Goal: Information Seeking & Learning: Learn about a topic

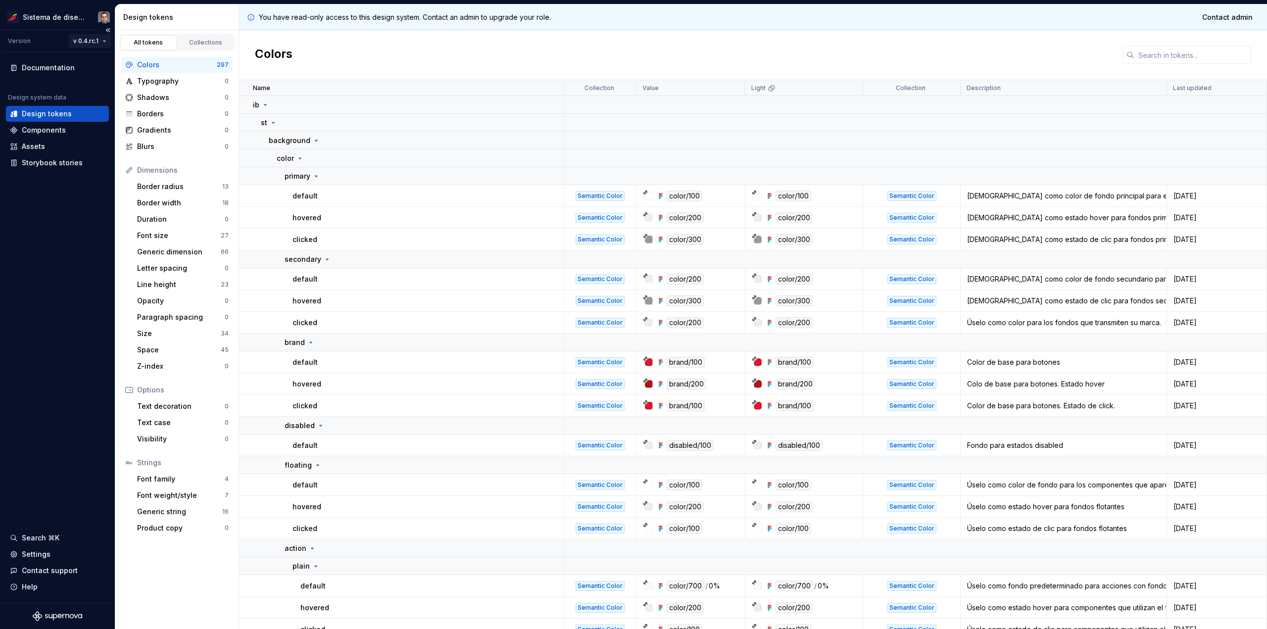
click at [79, 41] on html "Sistema de diseño Iberia Version v 0.4.rc.1 Documentation Design system data De…" at bounding box center [633, 314] width 1267 height 629
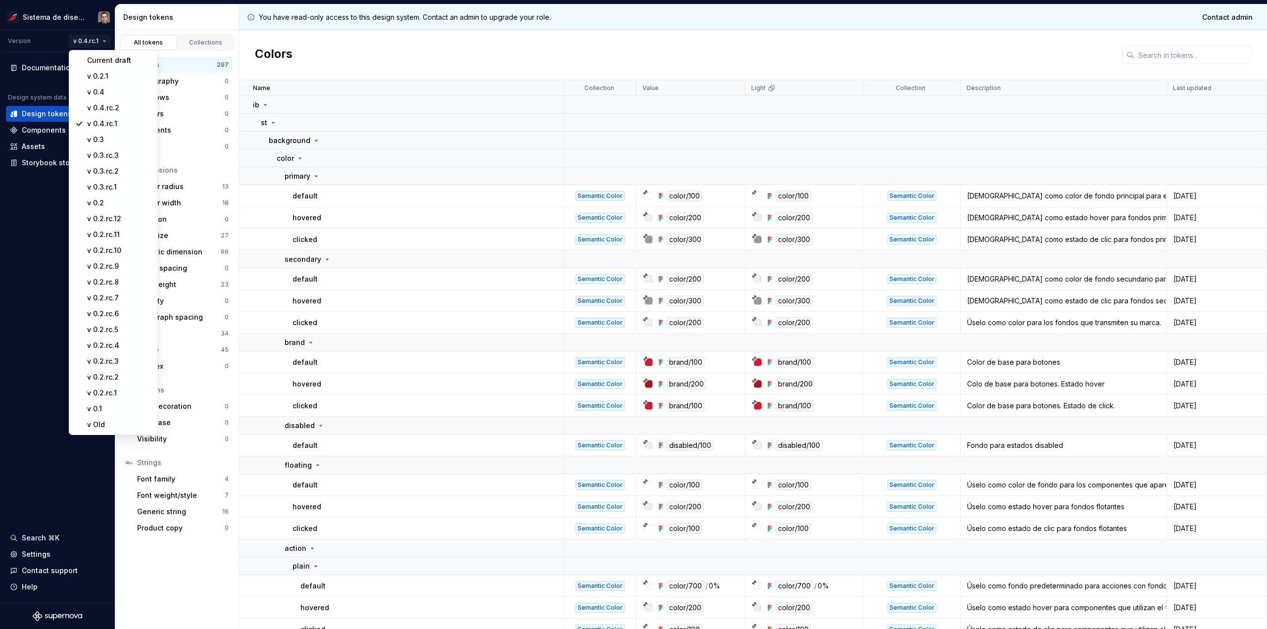
click at [49, 216] on html "Sistema de diseño Iberia Version v 0.4.rc.1 Documentation Design system data De…" at bounding box center [633, 314] width 1267 height 629
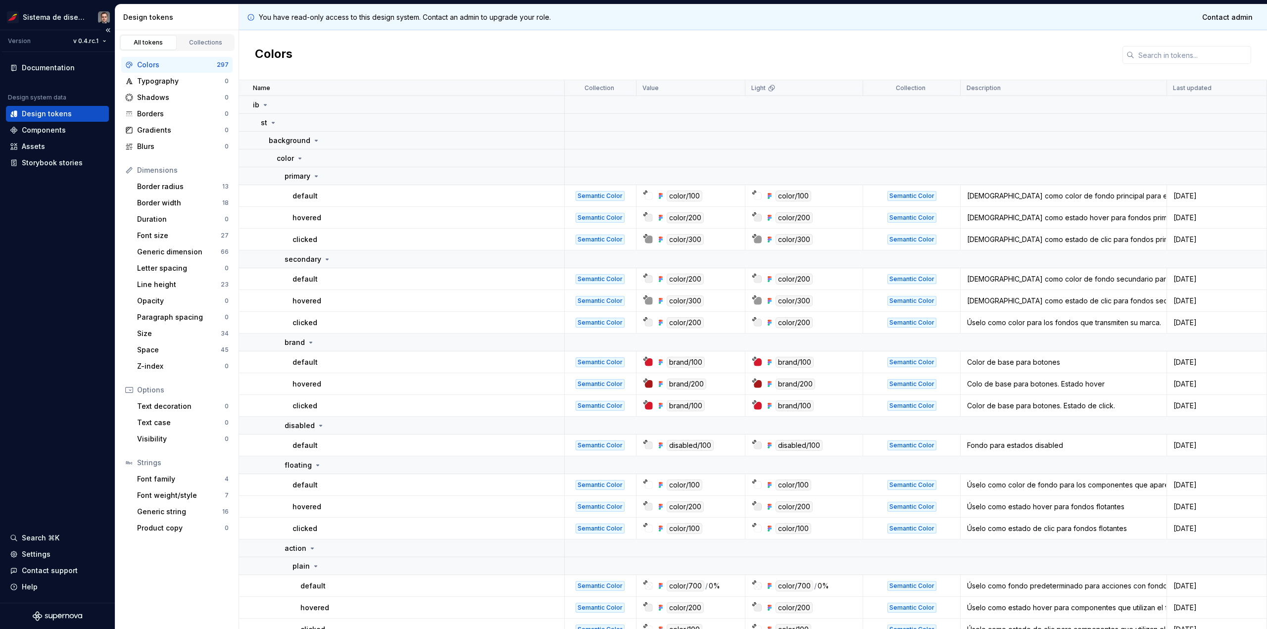
click at [93, 51] on div "Version v 0.4.rc.1" at bounding box center [58, 41] width 113 height 22
click at [90, 44] on html "Sistema de diseño Iberia Version v 0.4.rc.1 Documentation Design system data De…" at bounding box center [633, 314] width 1267 height 629
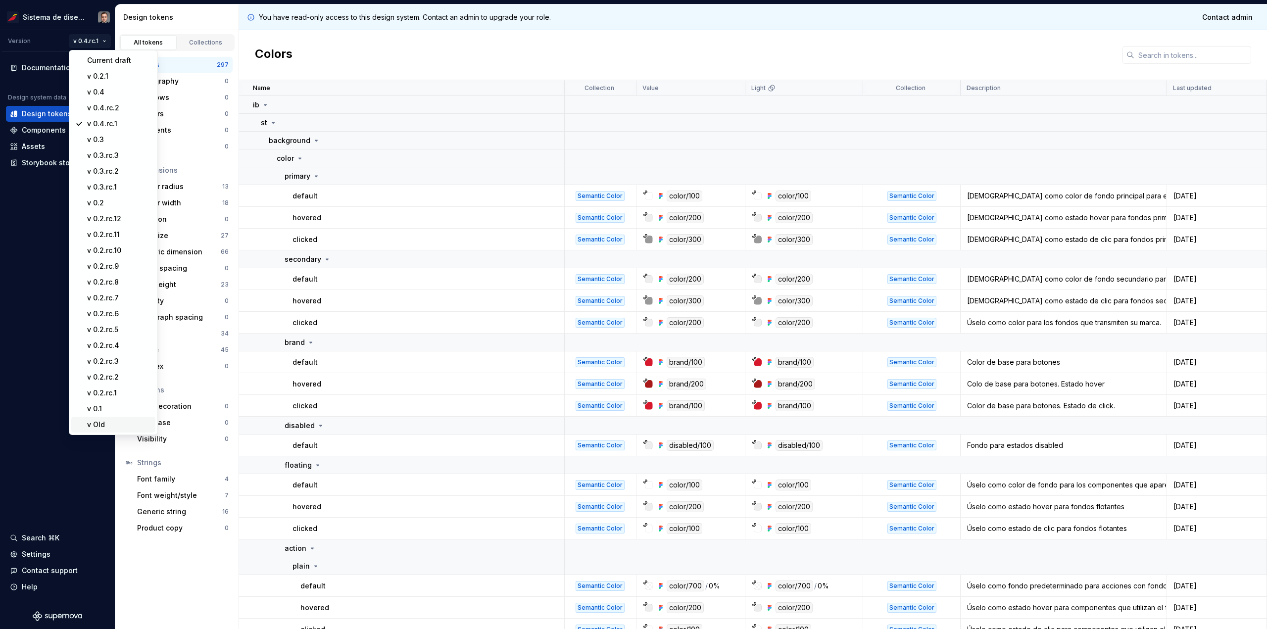
click at [100, 430] on div "v Old" at bounding box center [113, 425] width 84 height 16
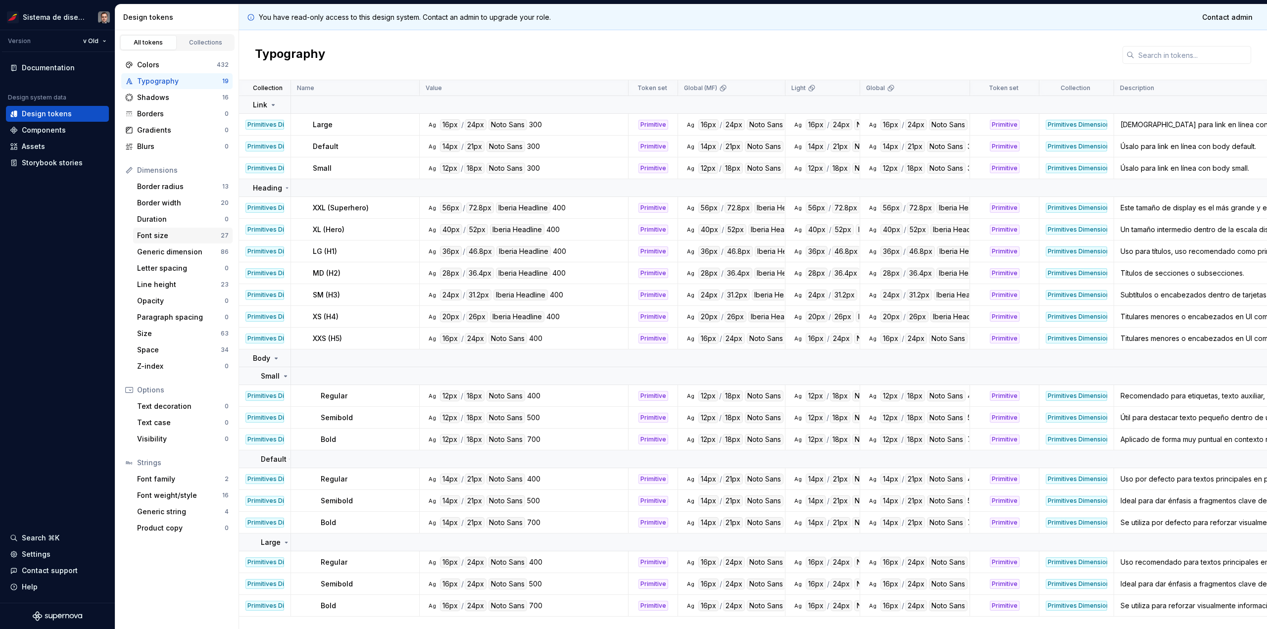
click at [158, 235] on div "Font size" at bounding box center [179, 236] width 84 height 10
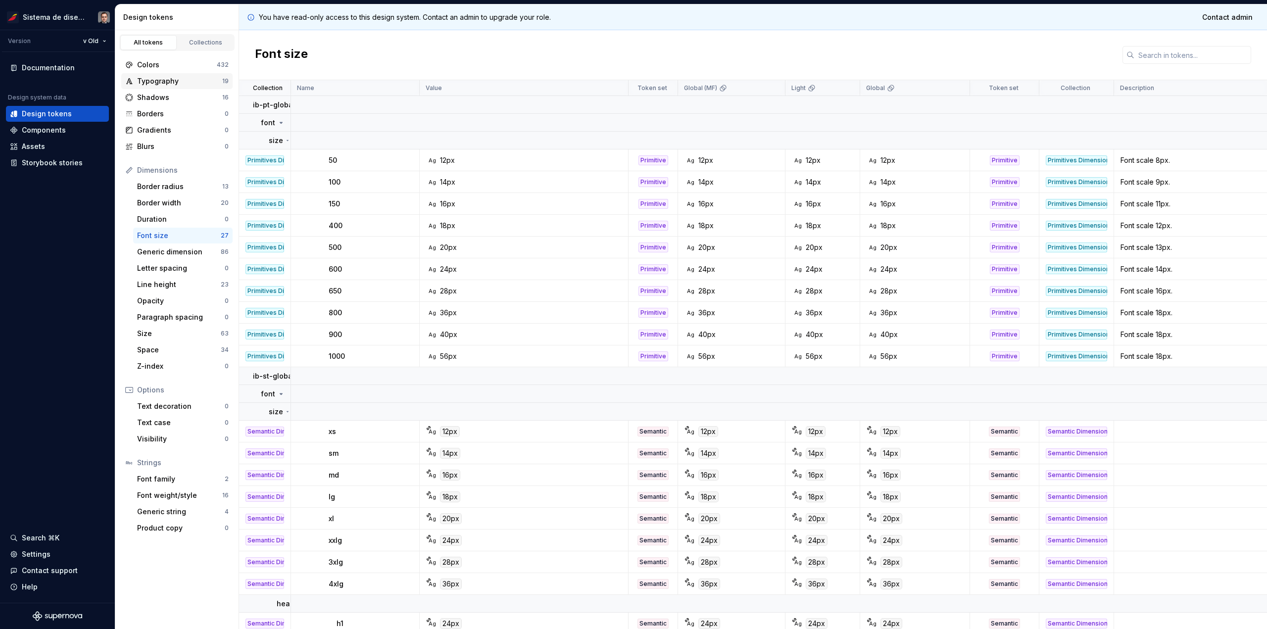
click at [157, 83] on div "Typography" at bounding box center [179, 81] width 85 height 10
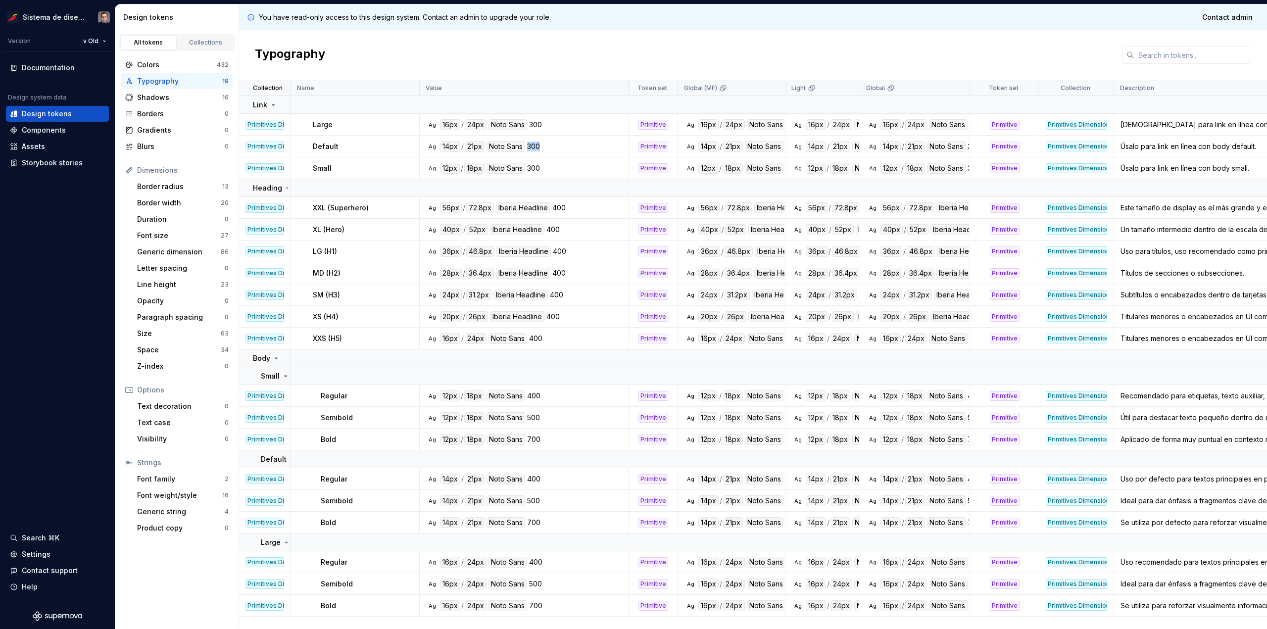
drag, startPoint x: 546, startPoint y: 146, endPoint x: 527, endPoint y: 144, distance: 18.9
click at [527, 144] on div "Ag 14px / 21px Noto Sans 300" at bounding box center [526, 146] width 201 height 11
click at [527, 144] on div "300" at bounding box center [533, 146] width 13 height 11
drag, startPoint x: 527, startPoint y: 144, endPoint x: 546, endPoint y: 145, distance: 18.8
click at [546, 145] on div "Ag 14px / 21px Noto Sans 300" at bounding box center [526, 146] width 201 height 11
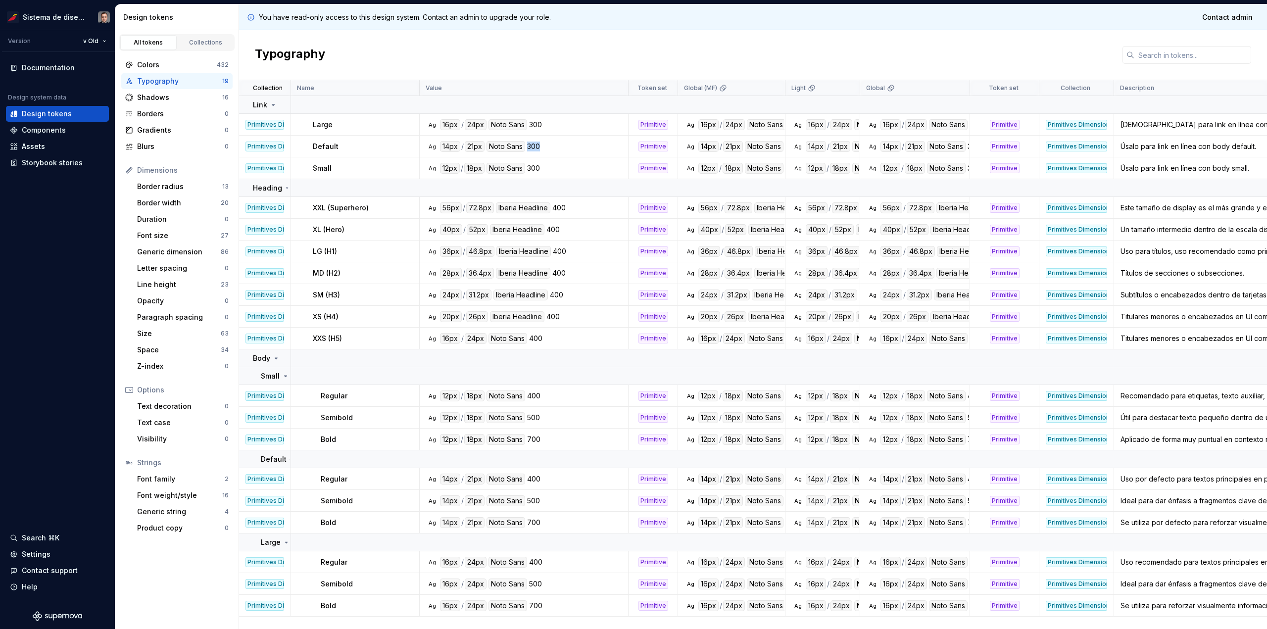
click at [546, 145] on div "Ag 14px / 21px Noto Sans 300" at bounding box center [526, 146] width 201 height 11
click at [560, 129] on div "Ag 16px / 24px Noto Sans 300" at bounding box center [526, 124] width 201 height 11
drag, startPoint x: 556, startPoint y: 129, endPoint x: 534, endPoint y: 129, distance: 22.3
click at [534, 129] on div "Ag 16px / 24px Noto Sans 300" at bounding box center [526, 124] width 201 height 11
click at [534, 129] on div "300" at bounding box center [535, 124] width 13 height 11
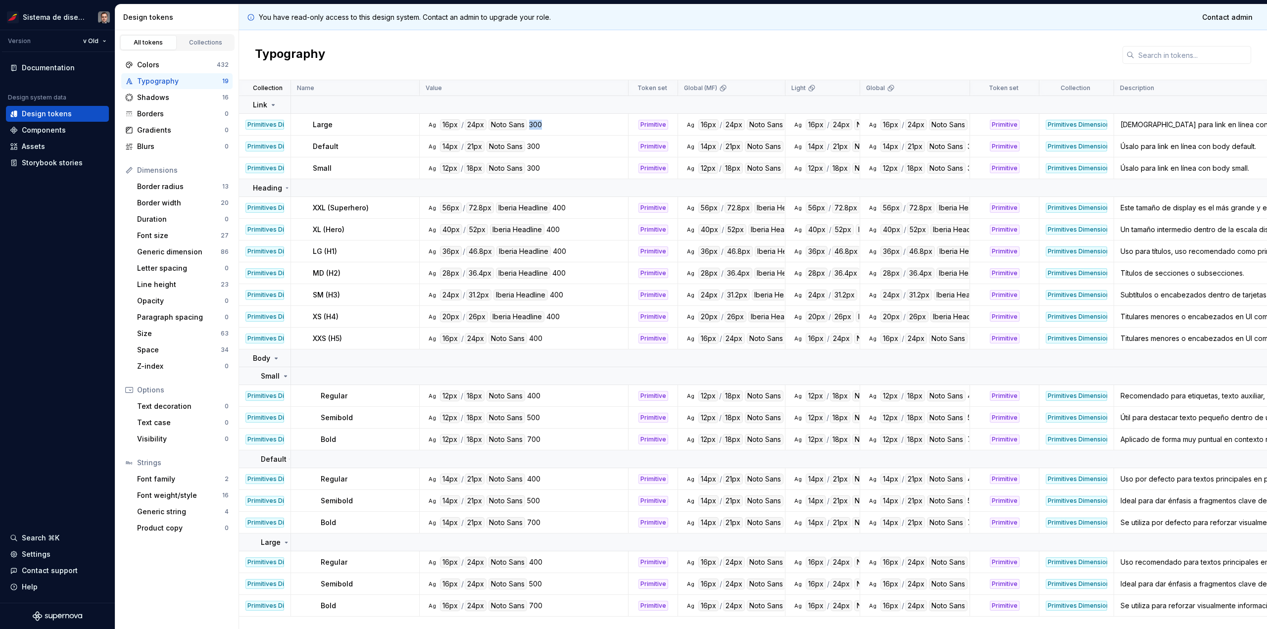
drag, startPoint x: 527, startPoint y: 122, endPoint x: 550, endPoint y: 118, distance: 22.6
click at [550, 118] on td "Ag 16px / 24px Noto Sans 300" at bounding box center [524, 125] width 209 height 22
click at [551, 131] on td "Ag 16px / 24px Noto Sans 300" at bounding box center [524, 125] width 209 height 22
drag, startPoint x: 543, startPoint y: 123, endPoint x: 524, endPoint y: 123, distance: 19.8
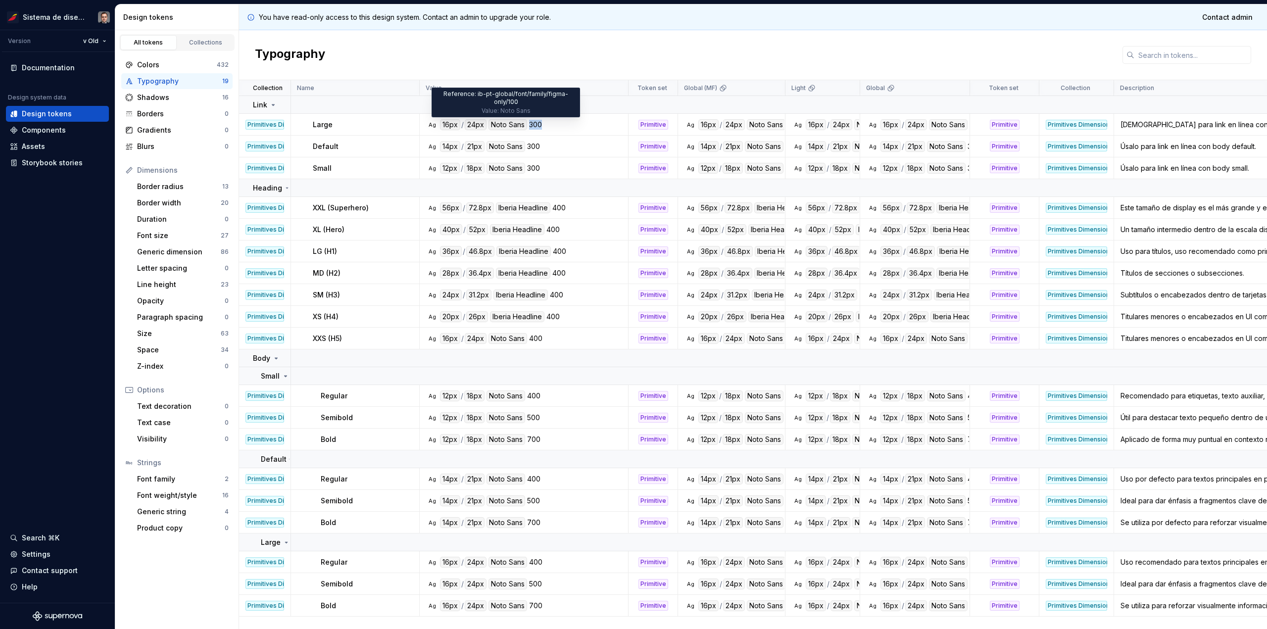
click at [524, 123] on div "Ag 16px / 24px Noto Sans 300" at bounding box center [526, 124] width 201 height 11
click at [524, 123] on div "Noto Sans" at bounding box center [507, 124] width 39 height 11
drag, startPoint x: 526, startPoint y: 124, endPoint x: 538, endPoint y: 123, distance: 13.0
click at [538, 123] on div "16px / 24px Noto Sans 300" at bounding box center [491, 124] width 102 height 11
click at [538, 123] on div "300" at bounding box center [535, 124] width 13 height 11
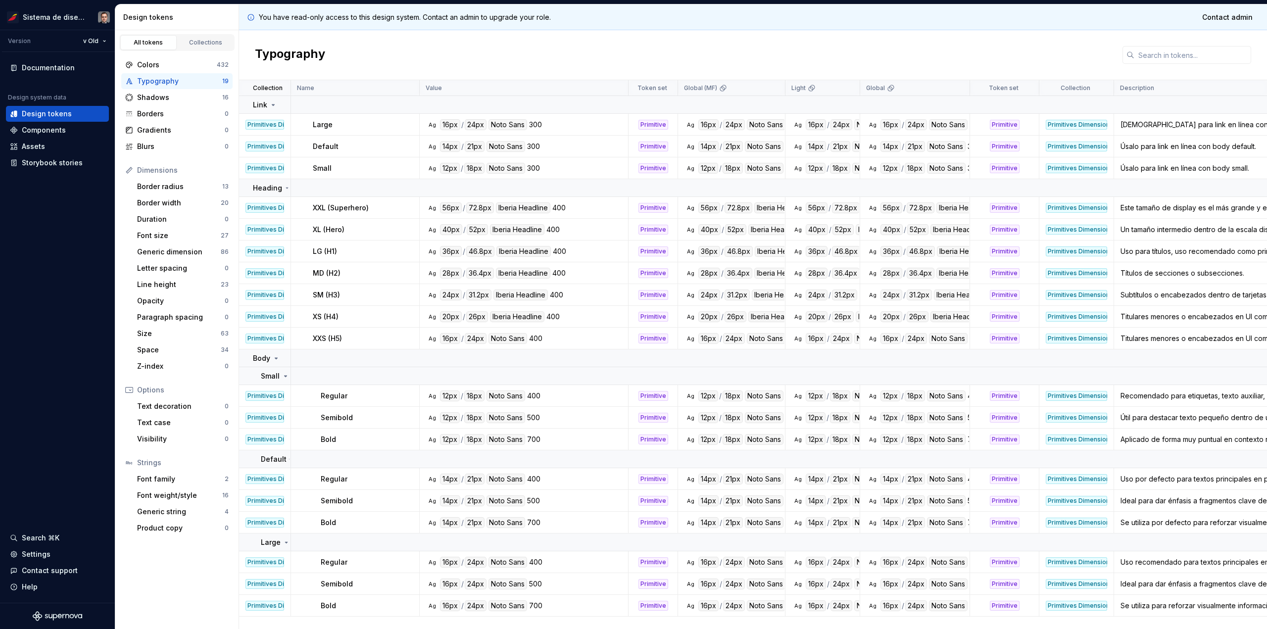
click at [538, 123] on div "300" at bounding box center [535, 124] width 13 height 11
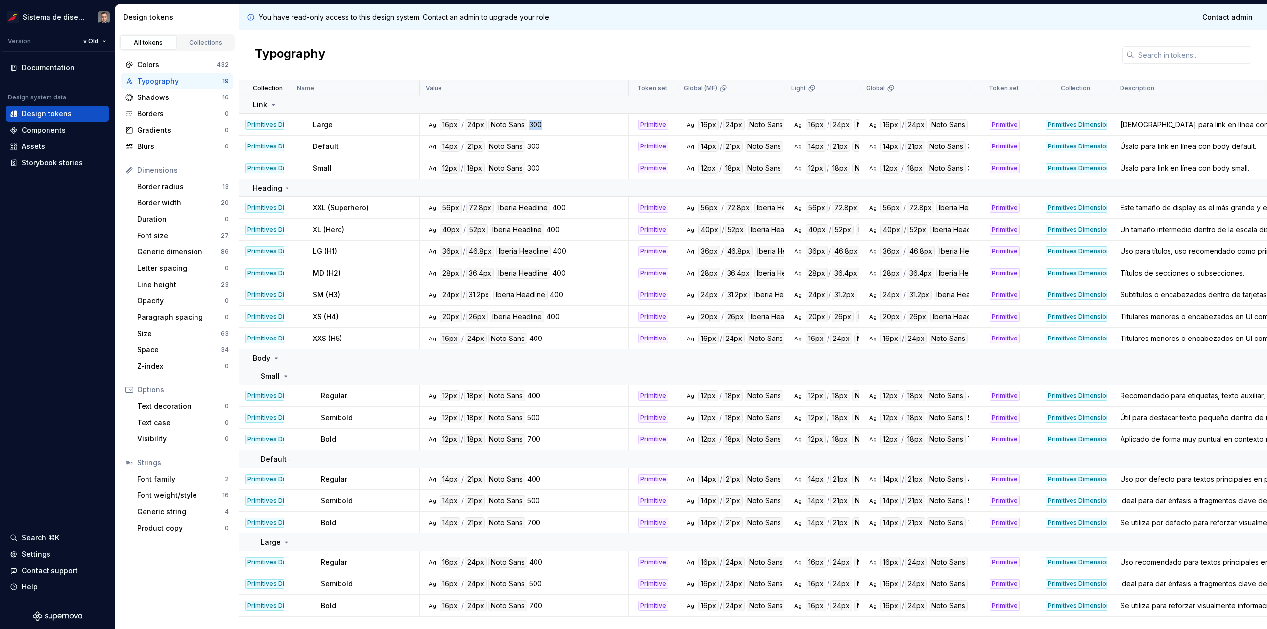
click at [548, 121] on div "Ag 16px / 24px Noto Sans 300" at bounding box center [526, 124] width 201 height 11
click at [531, 126] on div "300" at bounding box center [535, 124] width 13 height 11
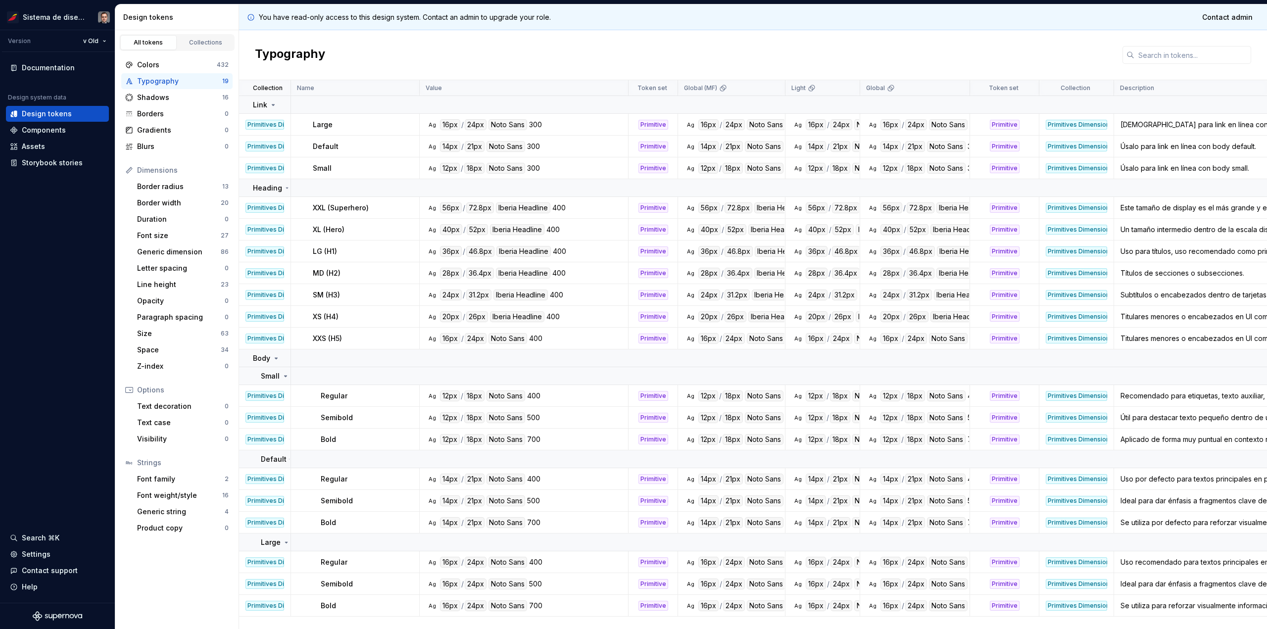
click at [546, 127] on div "Ag 16px / 24px Noto Sans 300" at bounding box center [526, 124] width 201 height 11
click at [91, 42] on html "Sistema de diseño Iberia Version v Old Documentation Design system data Design …" at bounding box center [633, 314] width 1267 height 629
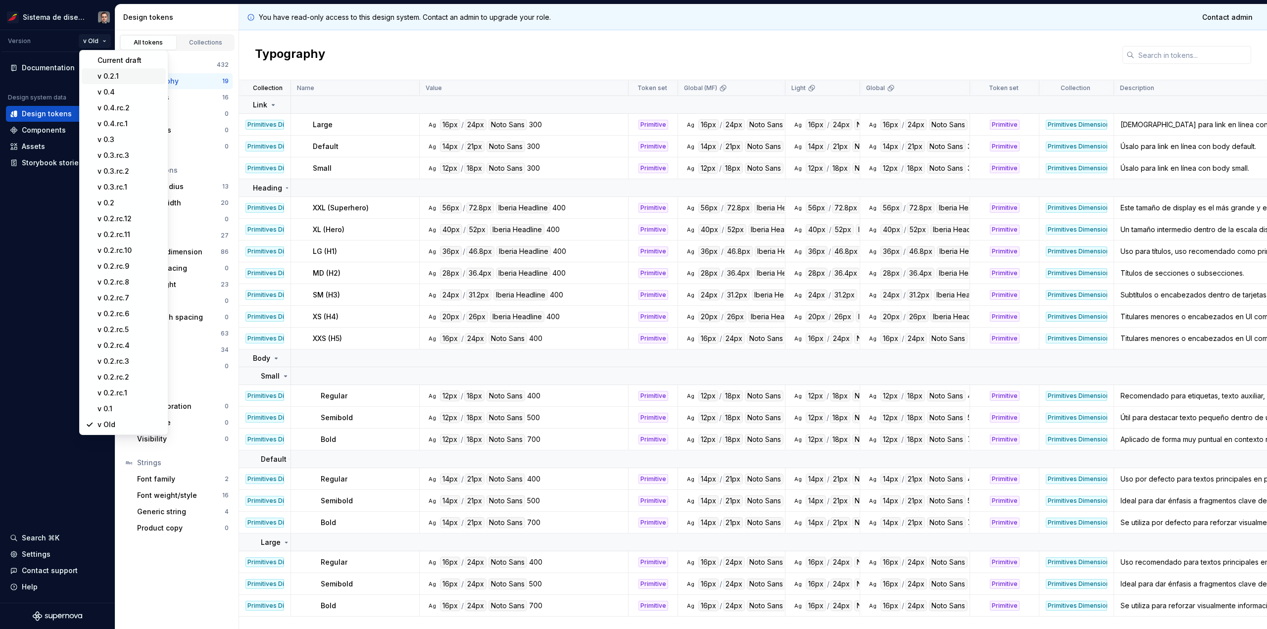
click at [103, 72] on div "v 0.2.1" at bounding box center [129, 76] width 64 height 10
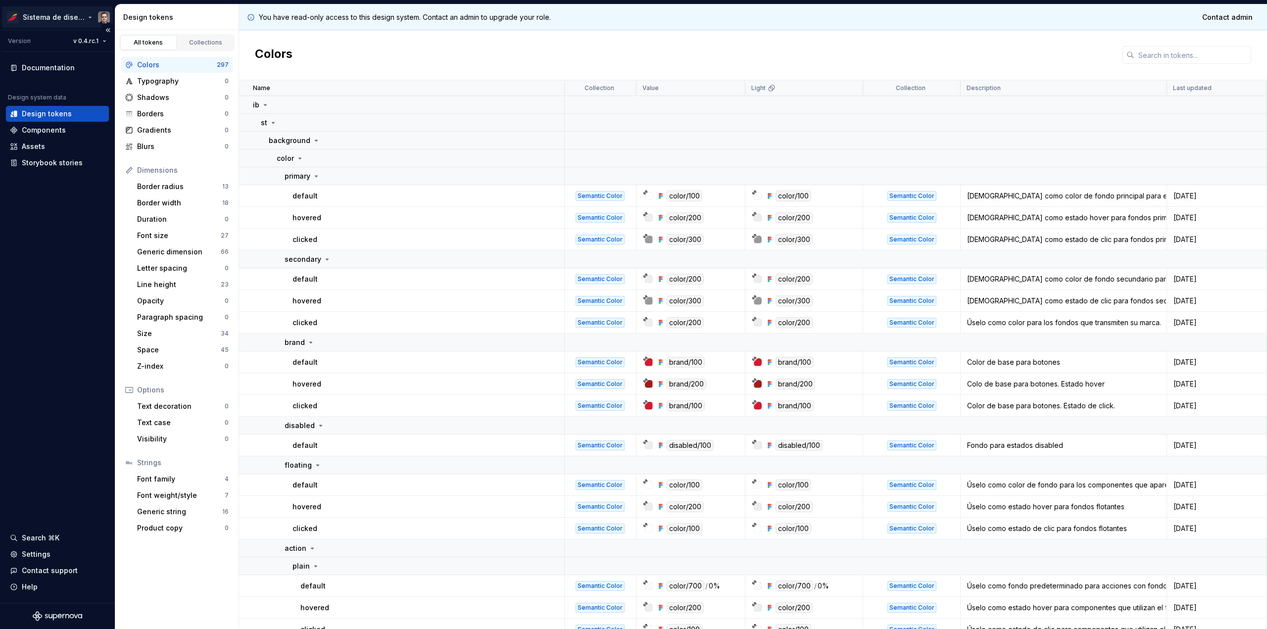
click at [58, 19] on html "Sistema de diseño Iberia Version v 0.4.rc.1 Documentation Design system data De…" at bounding box center [633, 314] width 1267 height 629
click at [412, 384] on html "Sistema de diseño Iberia Version v 0.4.rc.1 Documentation Design system data De…" at bounding box center [633, 314] width 1267 height 629
click at [167, 77] on div "Typography" at bounding box center [181, 81] width 88 height 10
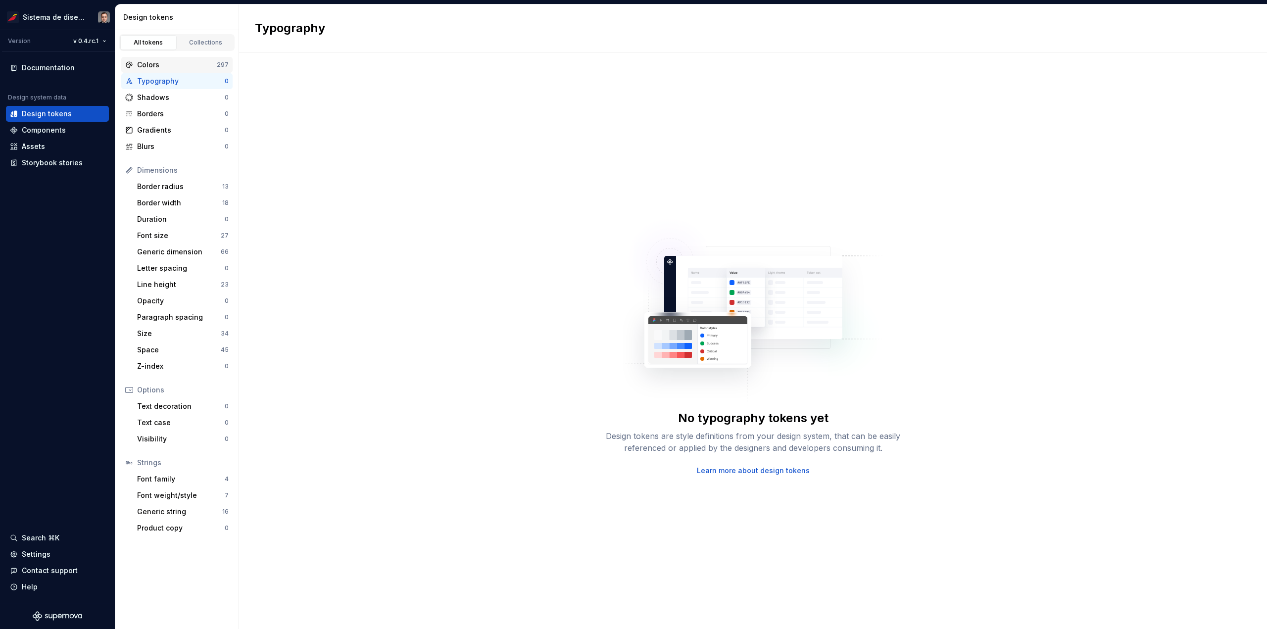
click at [165, 71] on div "Colors 297" at bounding box center [176, 65] width 111 height 16
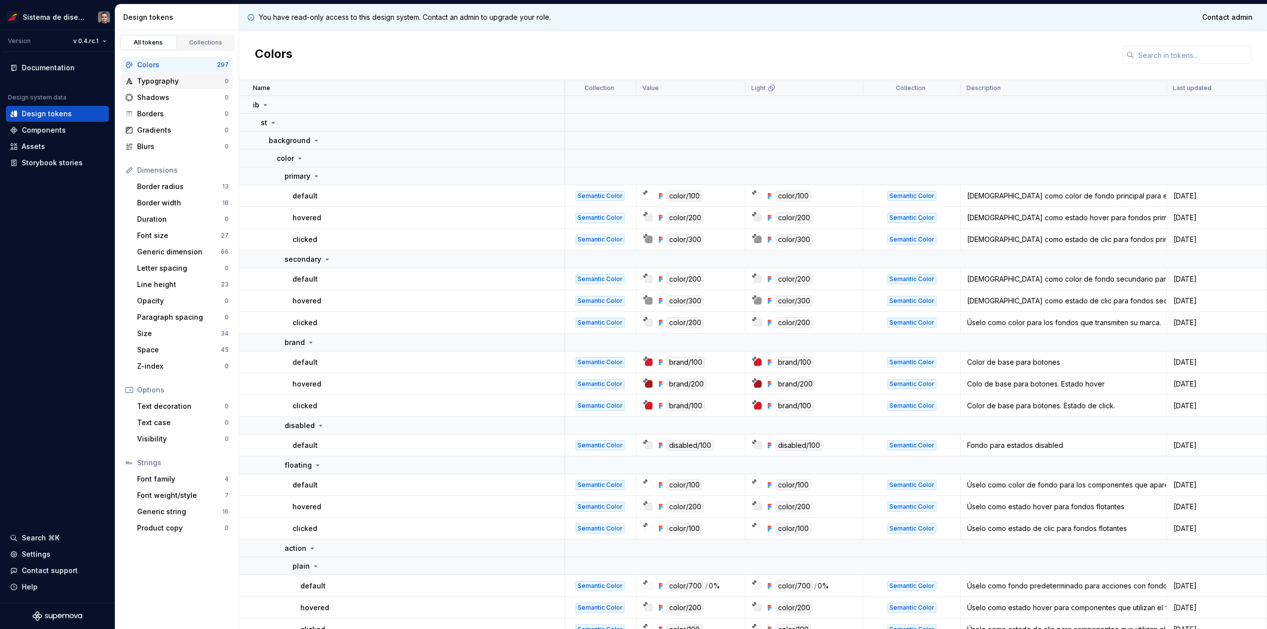
click at [172, 77] on div "Typography" at bounding box center [181, 81] width 88 height 10
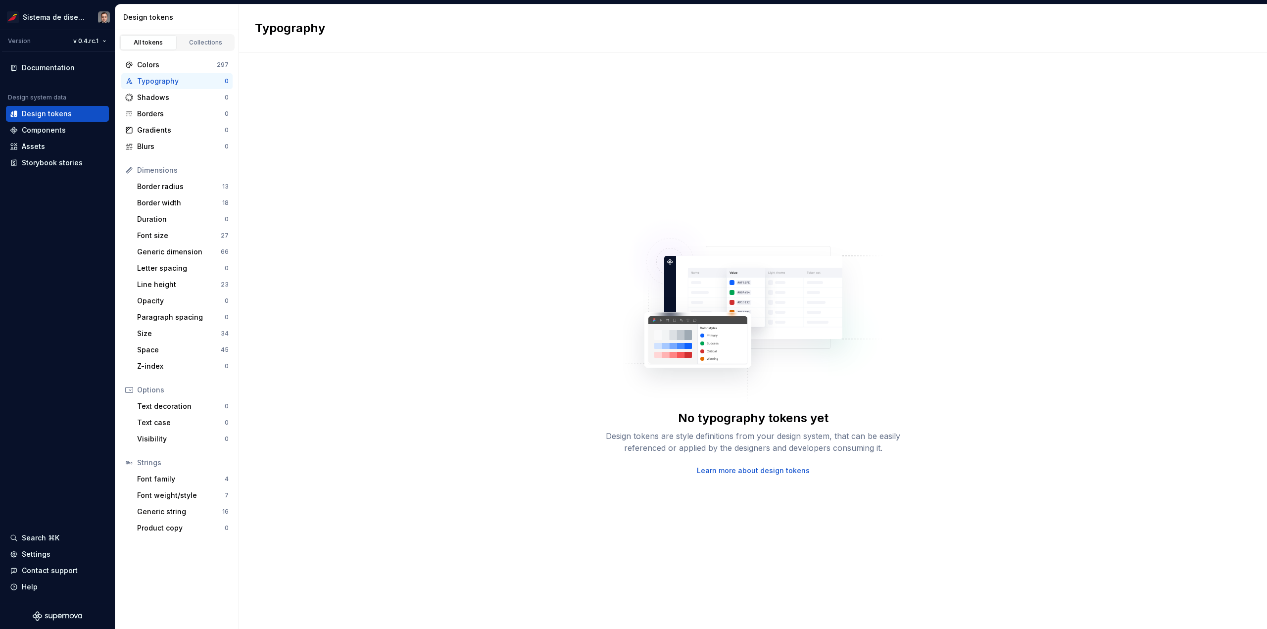
click at [171, 87] on div "Typography 0" at bounding box center [176, 81] width 111 height 16
click at [168, 91] on div "Shadows 0" at bounding box center [176, 98] width 111 height 16
click at [165, 324] on div "Paragraph spacing 0" at bounding box center [182, 317] width 99 height 16
click at [162, 313] on div "Paragraph spacing" at bounding box center [181, 317] width 88 height 10
click at [160, 273] on div "Letter spacing 0" at bounding box center [182, 268] width 99 height 16
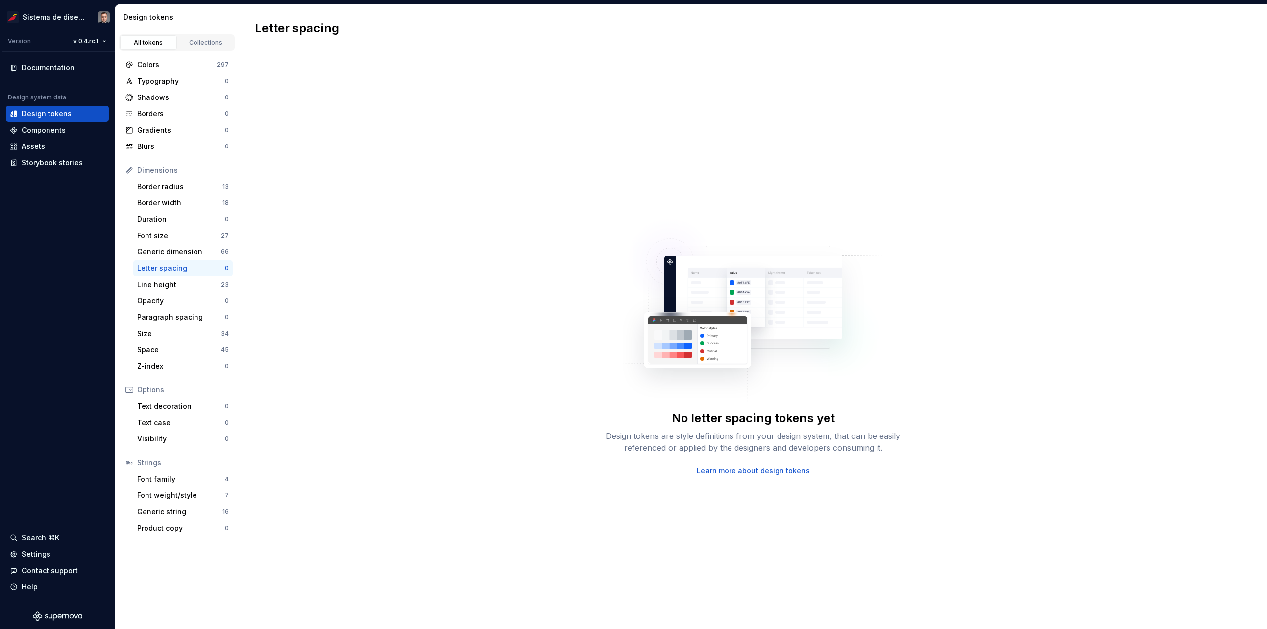
click at [182, 211] on div "Dimensions Border radius 13 Border width 18 Duration 0 Font size 27 Generic dim…" at bounding box center [176, 268] width 111 height 212
click at [180, 210] on div "Border width 18" at bounding box center [182, 203] width 99 height 16
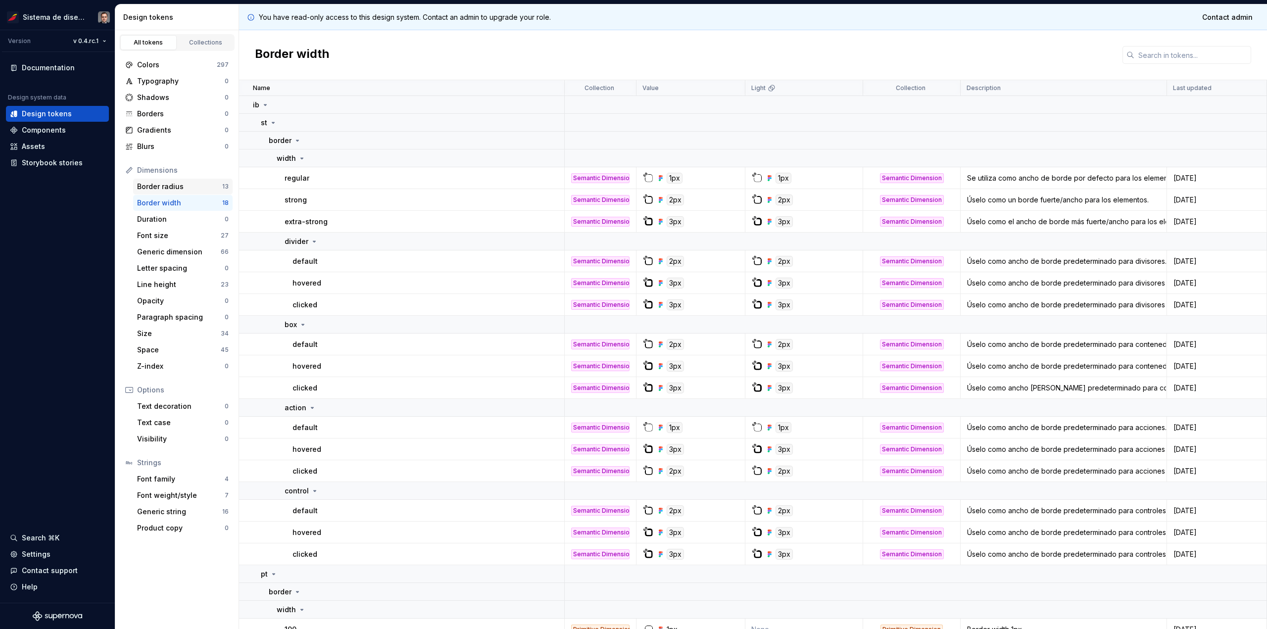
click at [181, 191] on div "Border radius" at bounding box center [179, 187] width 85 height 10
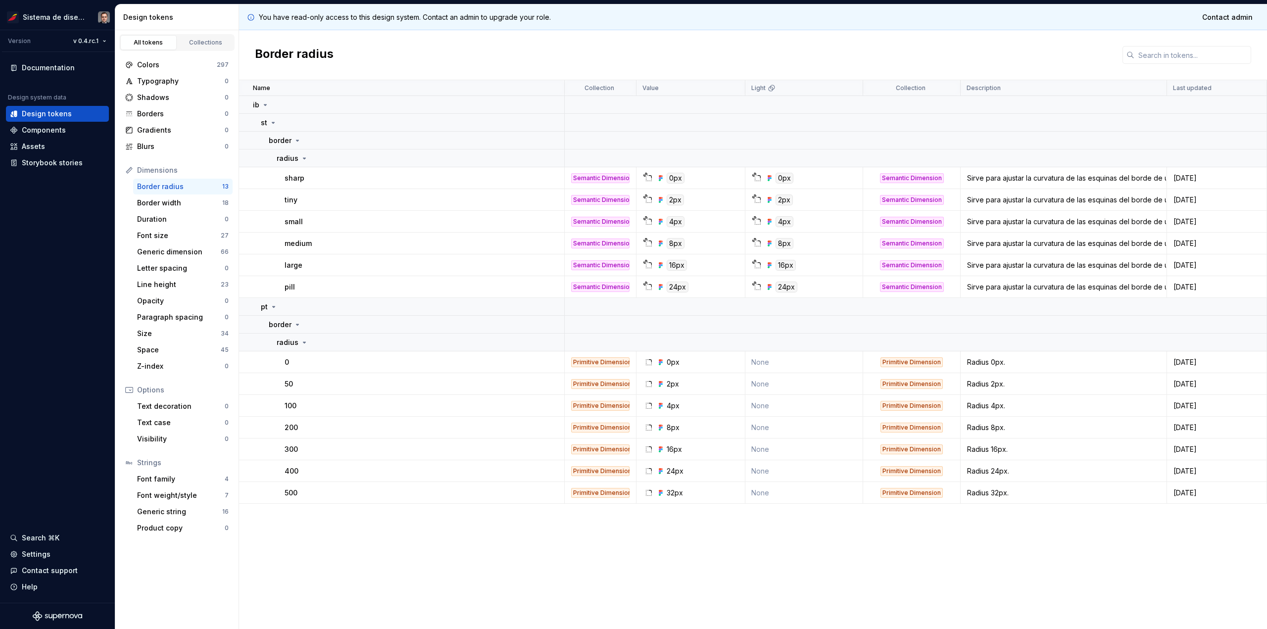
click at [355, 225] on div "small" at bounding box center [424, 222] width 279 height 10
click at [160, 87] on div "Typography 0" at bounding box center [176, 81] width 111 height 16
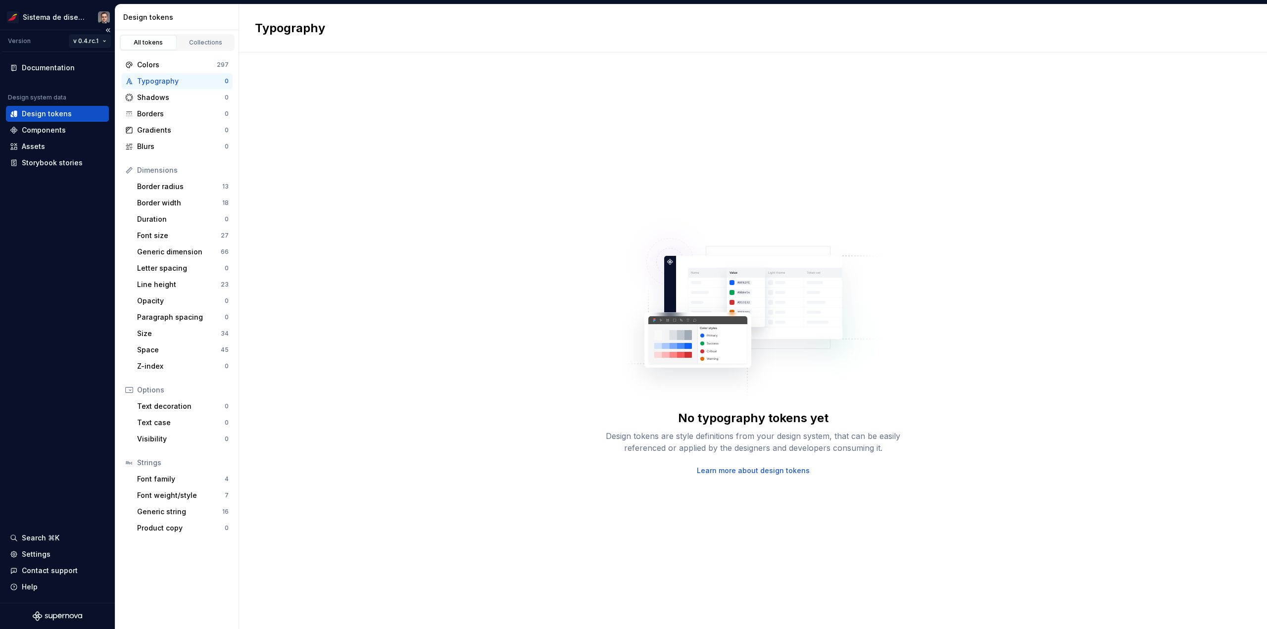
click at [87, 43] on html "Sistema de diseño Iberia Version v 0.4.rc.1 Documentation Design system data De…" at bounding box center [633, 314] width 1267 height 629
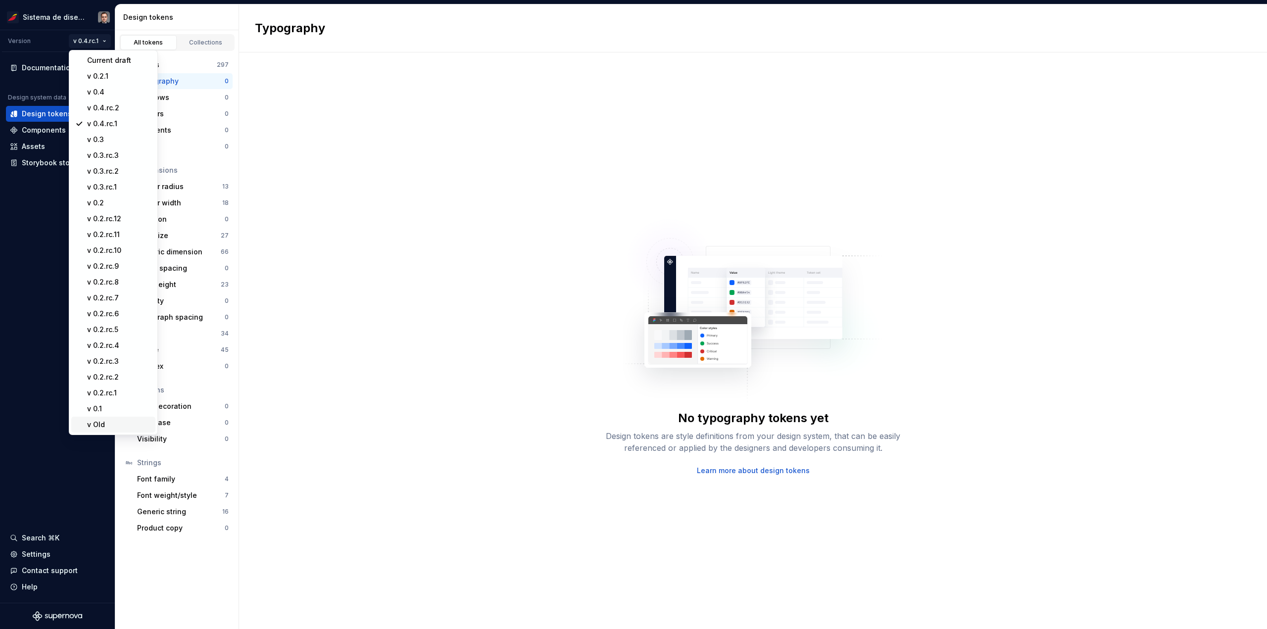
click at [106, 420] on div "v Old" at bounding box center [119, 425] width 64 height 10
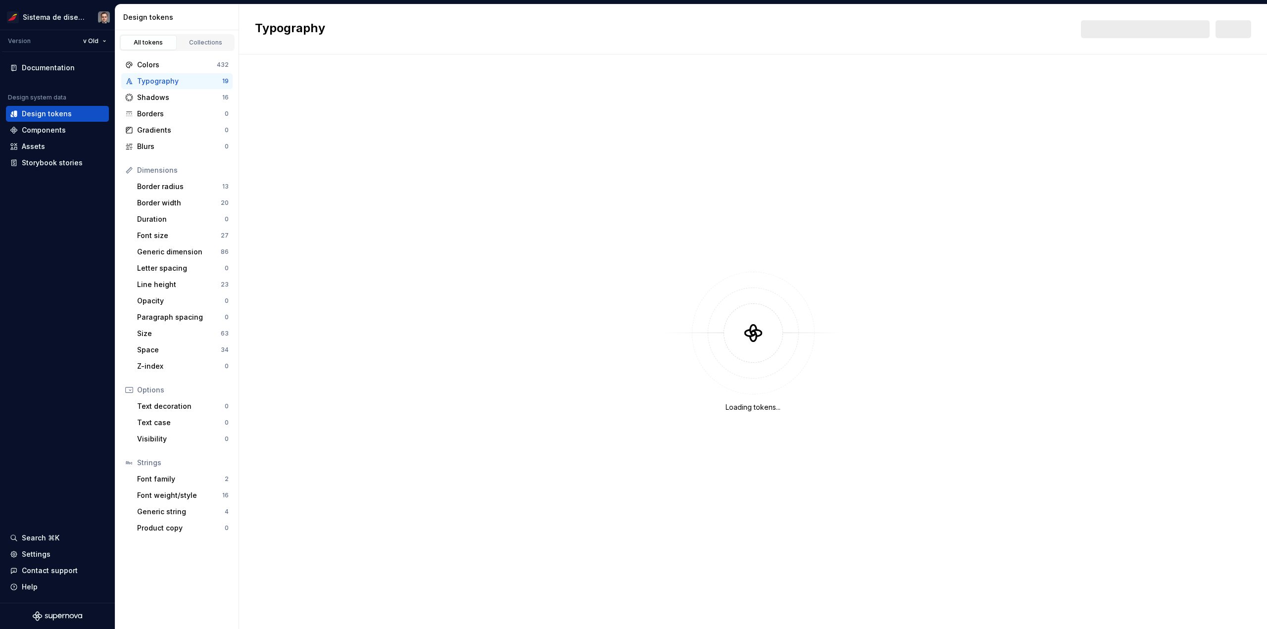
click at [189, 82] on div "Typography" at bounding box center [179, 81] width 85 height 10
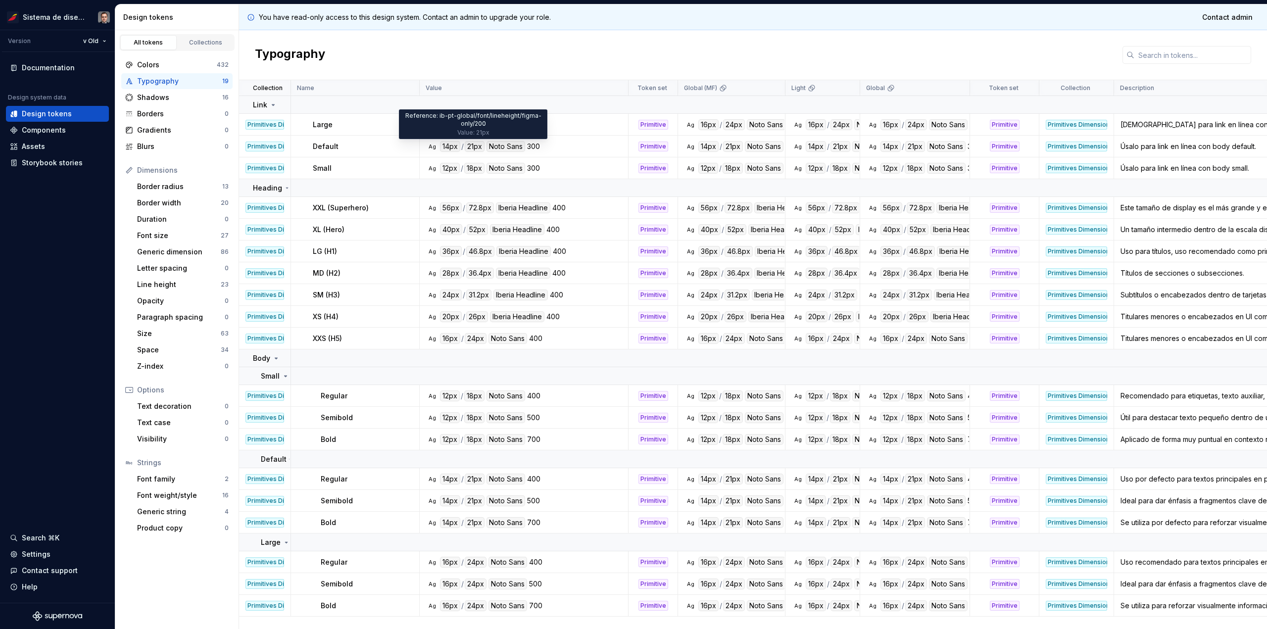
click at [473, 143] on div "21px" at bounding box center [475, 146] width 20 height 11
drag, startPoint x: 546, startPoint y: 149, endPoint x: 530, endPoint y: 144, distance: 16.9
click at [530, 144] on div "Ag 14px / 21px Noto Sans 300" at bounding box center [526, 146] width 201 height 11
click at [530, 144] on div "300" at bounding box center [533, 146] width 13 height 11
click at [283, 108] on div "Link" at bounding box center [271, 105] width 37 height 10
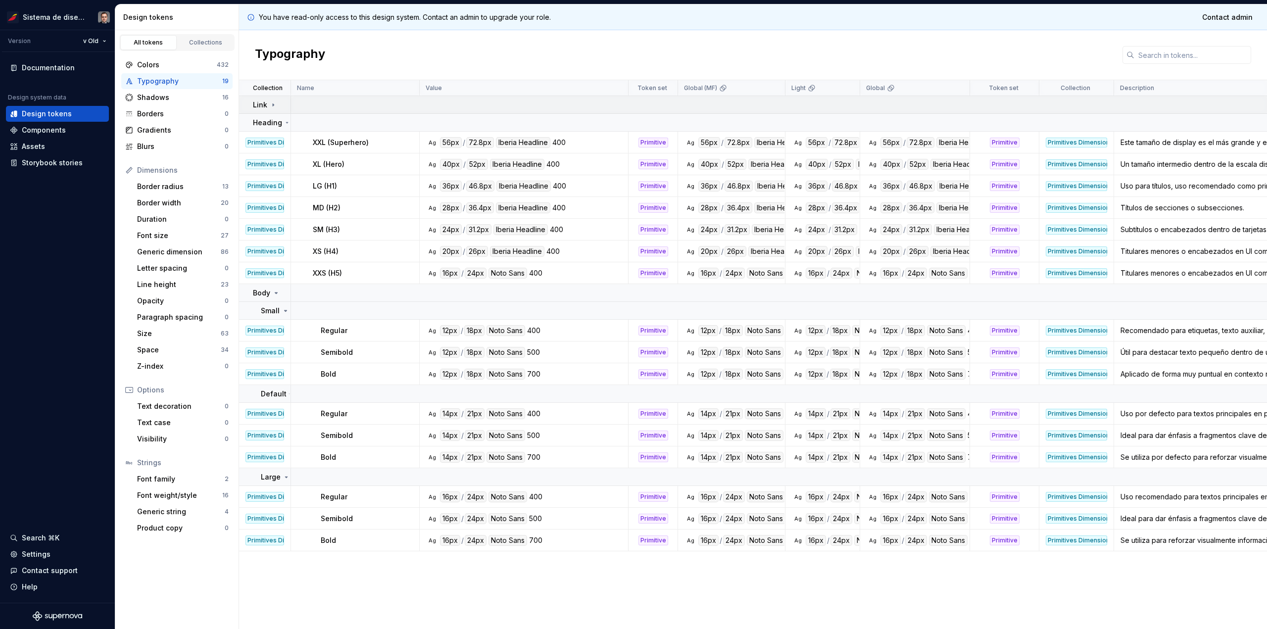
click at [286, 104] on div "Link" at bounding box center [271, 105] width 37 height 10
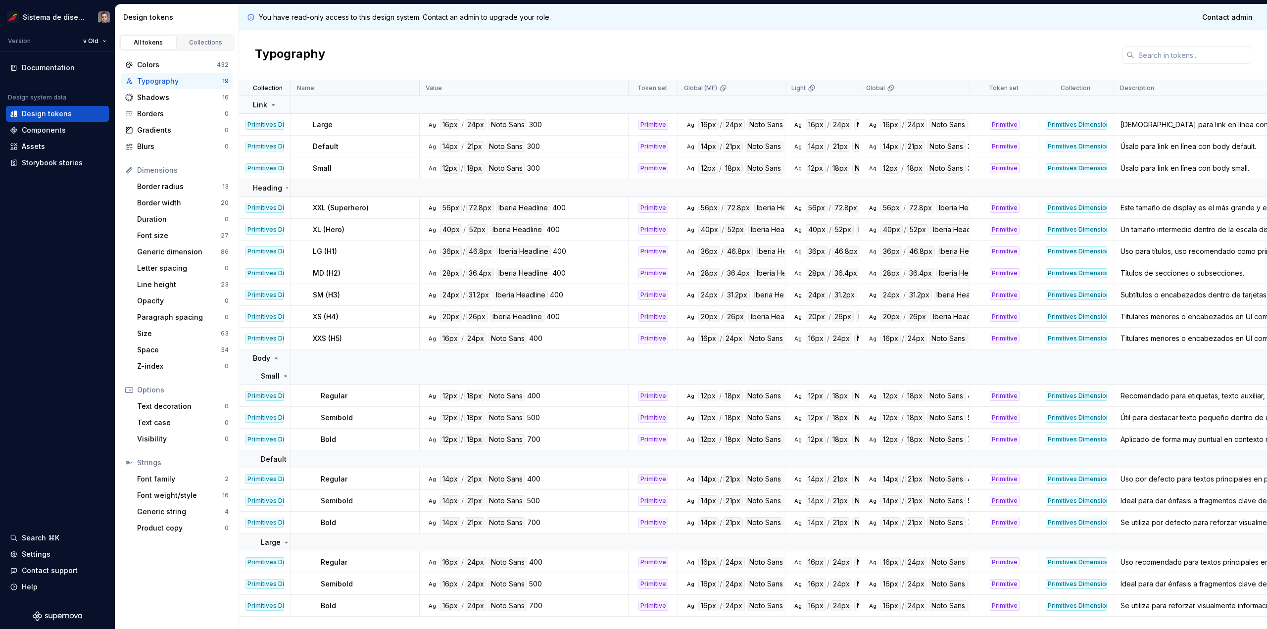
click at [291, 85] on div "Name" at bounding box center [355, 88] width 129 height 16
click at [475, 123] on div "24px" at bounding box center [476, 124] width 22 height 11
click at [456, 126] on div "16px" at bounding box center [450, 124] width 20 height 11
click at [488, 126] on div "Noto Sans" at bounding box center [507, 124] width 39 height 11
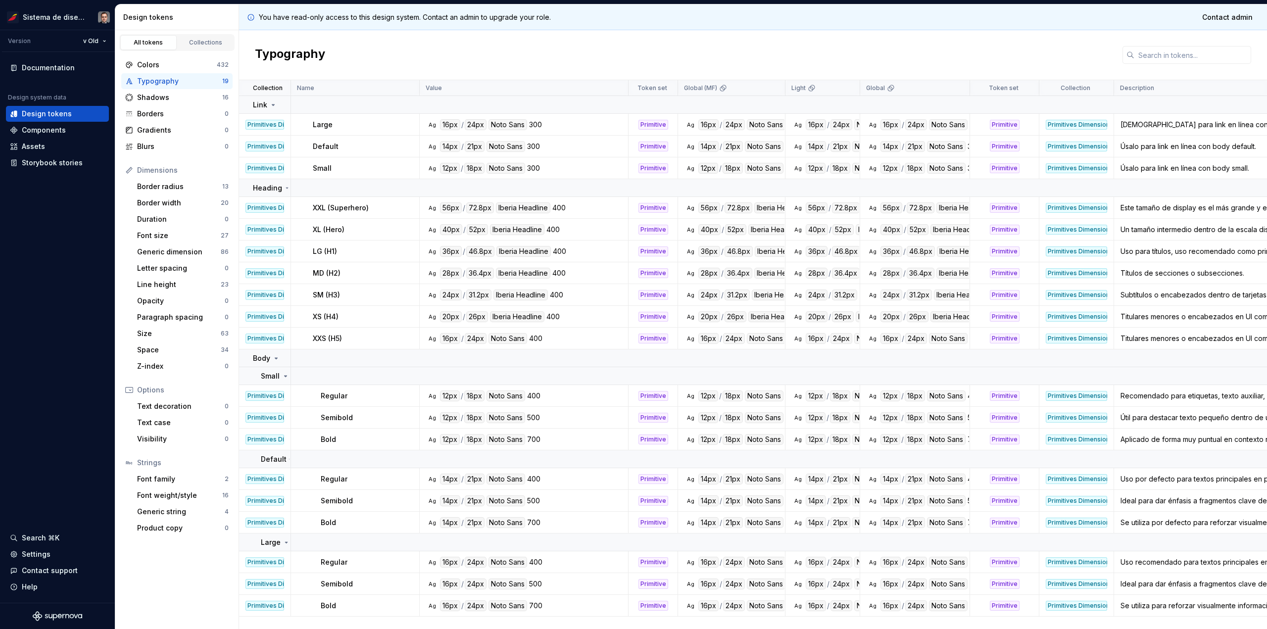
click at [504, 124] on div "Noto Sans" at bounding box center [507, 124] width 39 height 11
drag, startPoint x: 543, startPoint y: 122, endPoint x: 528, endPoint y: 122, distance: 14.9
click at [528, 122] on div "Ag 16px / 24px Noto Sans 300" at bounding box center [526, 124] width 201 height 11
click at [529, 122] on div "300" at bounding box center [535, 124] width 13 height 11
drag, startPoint x: 528, startPoint y: 122, endPoint x: 544, endPoint y: 124, distance: 16.4
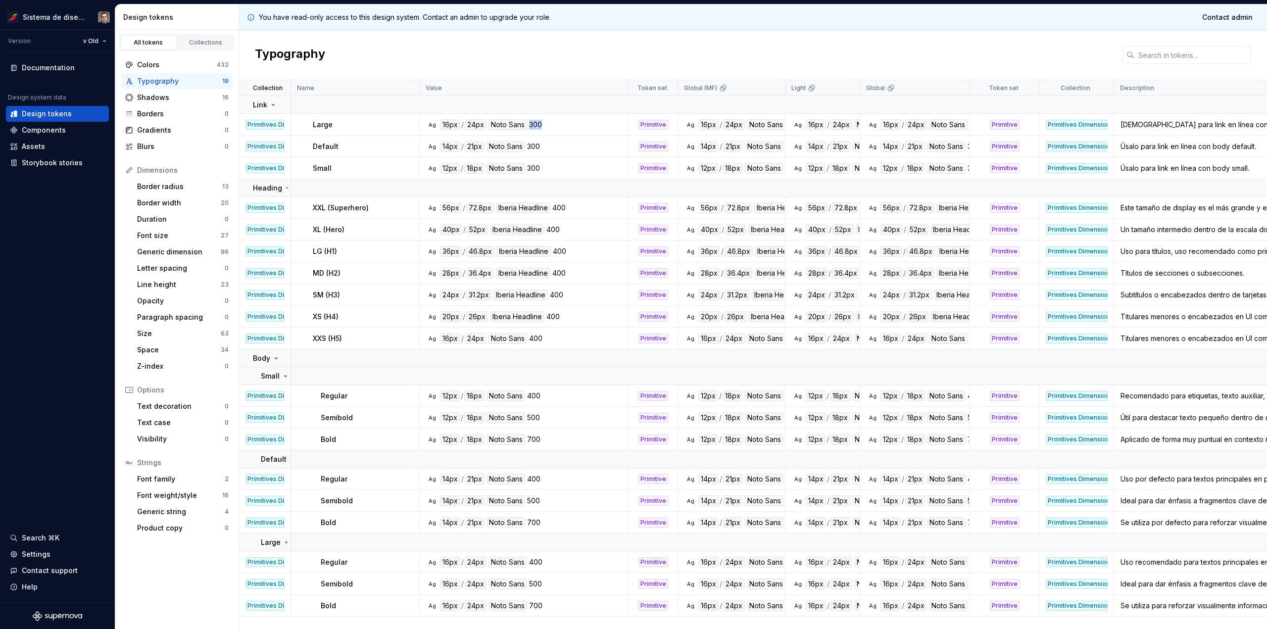
click at [544, 124] on div "Ag 16px / 24px Noto Sans 300" at bounding box center [526, 124] width 201 height 11
drag, startPoint x: 542, startPoint y: 169, endPoint x: 527, endPoint y: 168, distance: 14.9
click at [527, 168] on div "Ag 12px / 18px Noto Sans 300" at bounding box center [526, 168] width 201 height 11
click at [527, 168] on div "300" at bounding box center [533, 168] width 13 height 11
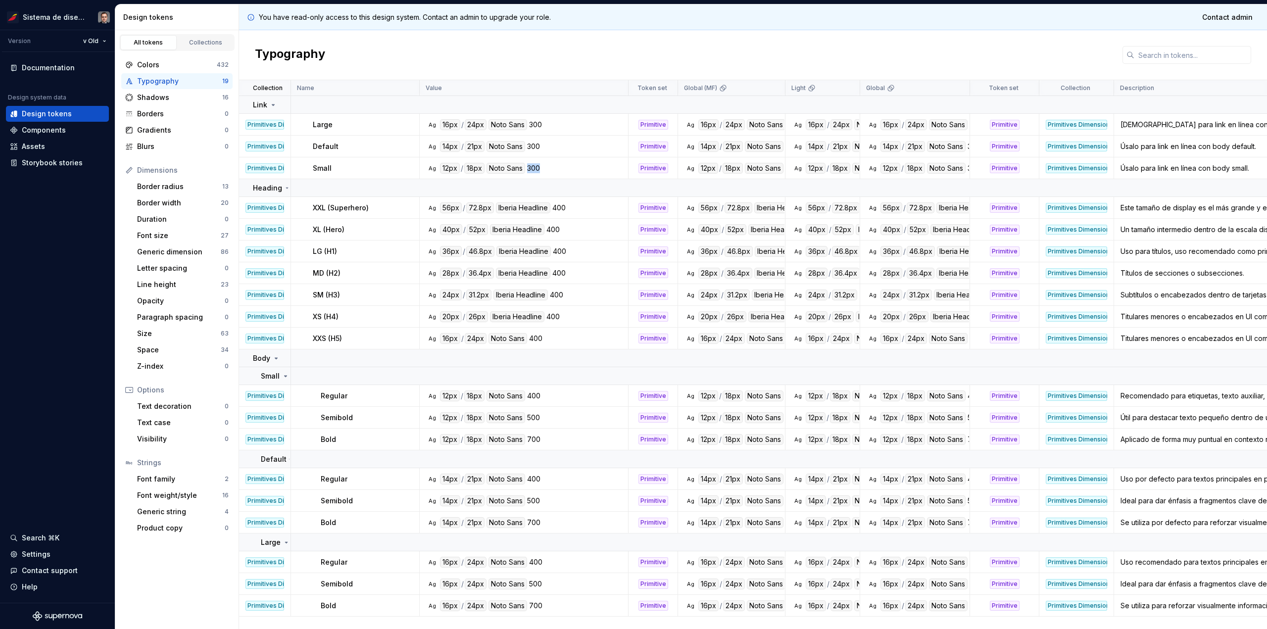
drag, startPoint x: 530, startPoint y: 172, endPoint x: 543, endPoint y: 166, distance: 14.4
click at [543, 166] on div "Ag 12px / 18px Noto Sans 300" at bounding box center [526, 168] width 201 height 11
drag, startPoint x: 541, startPoint y: 167, endPoint x: 527, endPoint y: 167, distance: 14.8
click at [527, 167] on div "Ag 12px / 18px Noto Sans 300" at bounding box center [526, 168] width 201 height 11
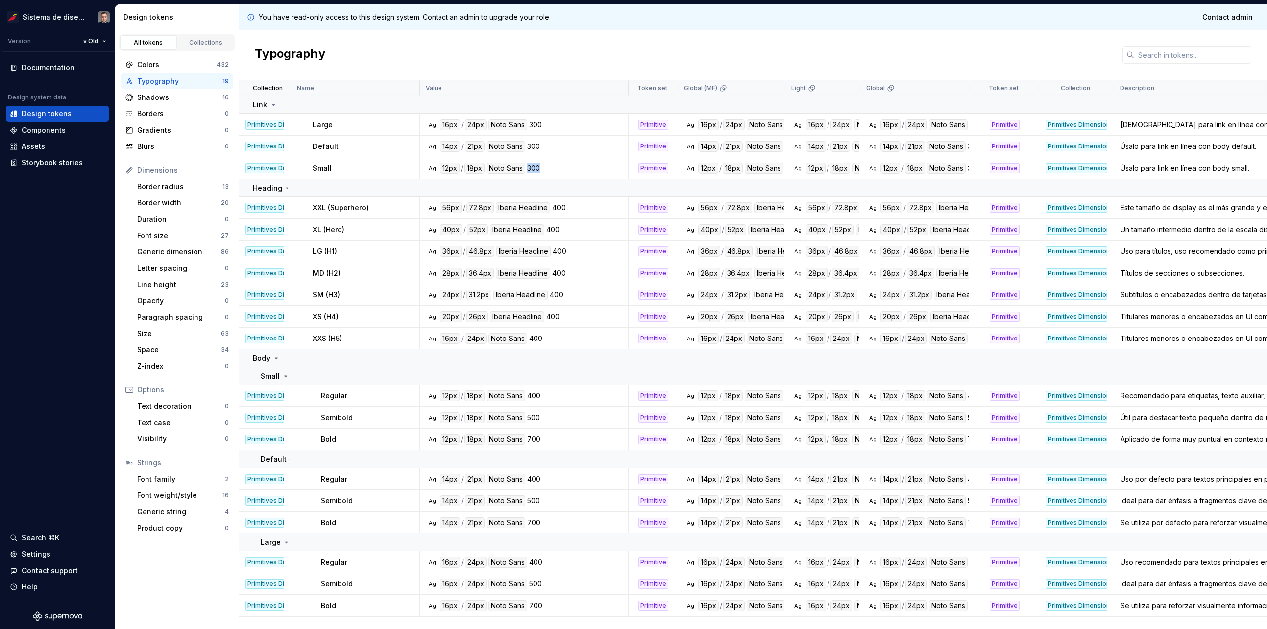
click at [528, 167] on div "300" at bounding box center [533, 168] width 13 height 11
drag, startPoint x: 542, startPoint y: 145, endPoint x: 522, endPoint y: 150, distance: 21.3
click at [522, 150] on div "Ag 14px / 21px Noto Sans 300" at bounding box center [526, 146] width 201 height 11
click at [530, 147] on div "300" at bounding box center [533, 146] width 13 height 11
